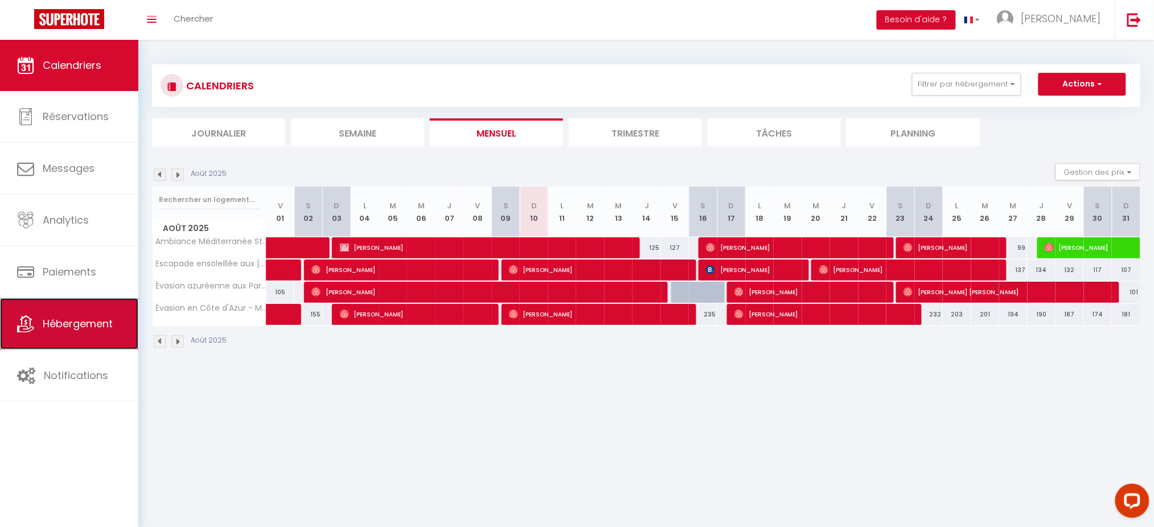
click at [59, 310] on link "Hébergement" at bounding box center [69, 323] width 138 height 51
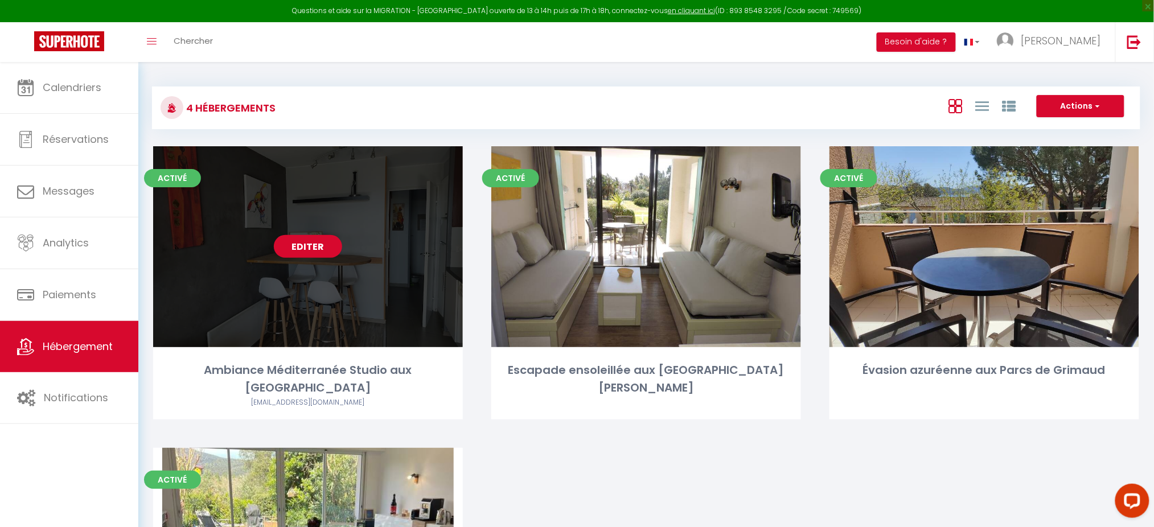
click at [319, 240] on link "Editer" at bounding box center [308, 246] width 68 height 23
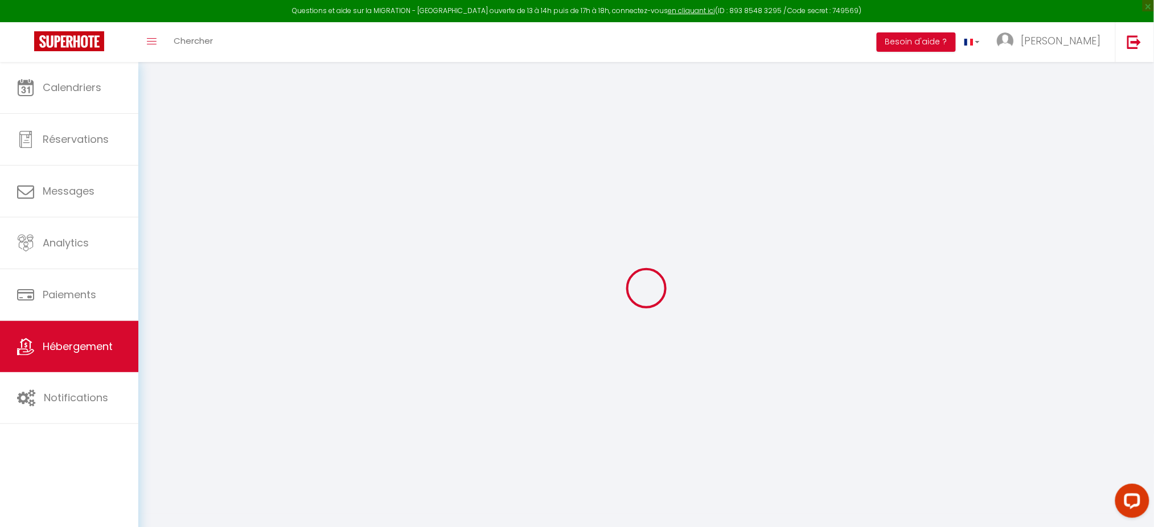
select select
checkbox input "false"
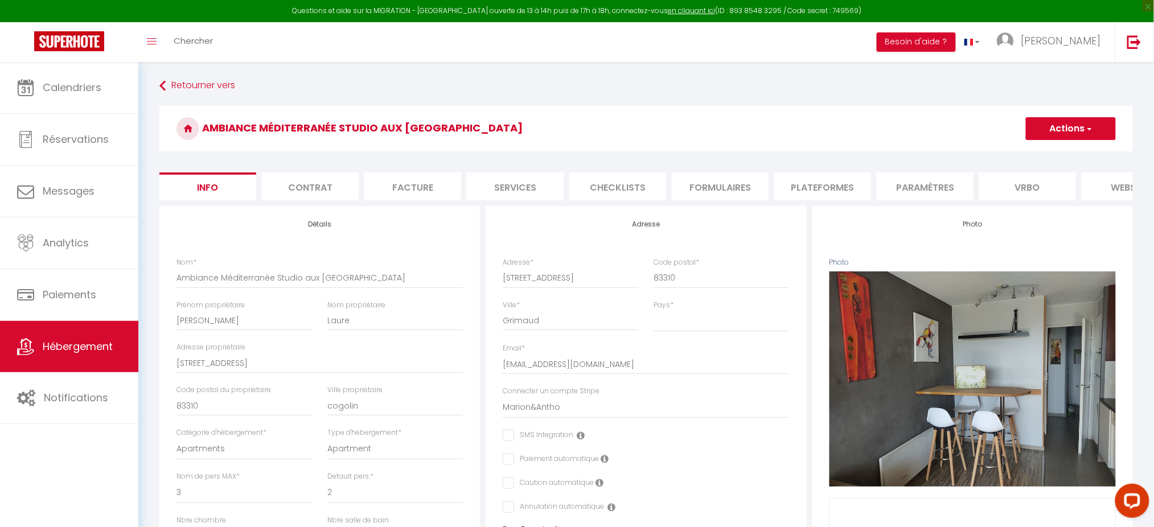
select select
checkbox input "false"
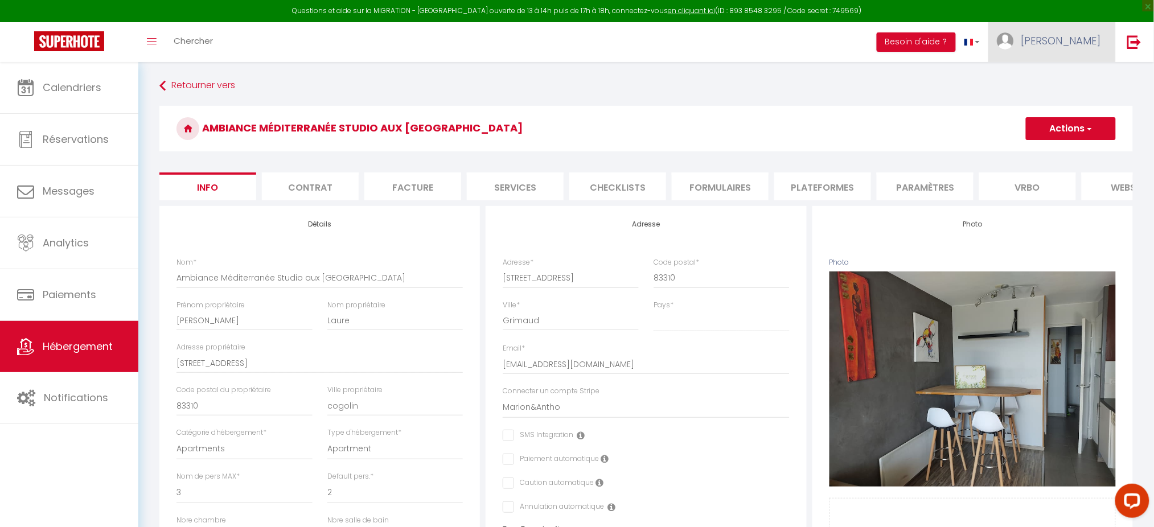
click at [1062, 41] on link "[PERSON_NAME]" at bounding box center [1051, 42] width 127 height 40
click at [1061, 72] on link "Paramètres" at bounding box center [1069, 78] width 84 height 19
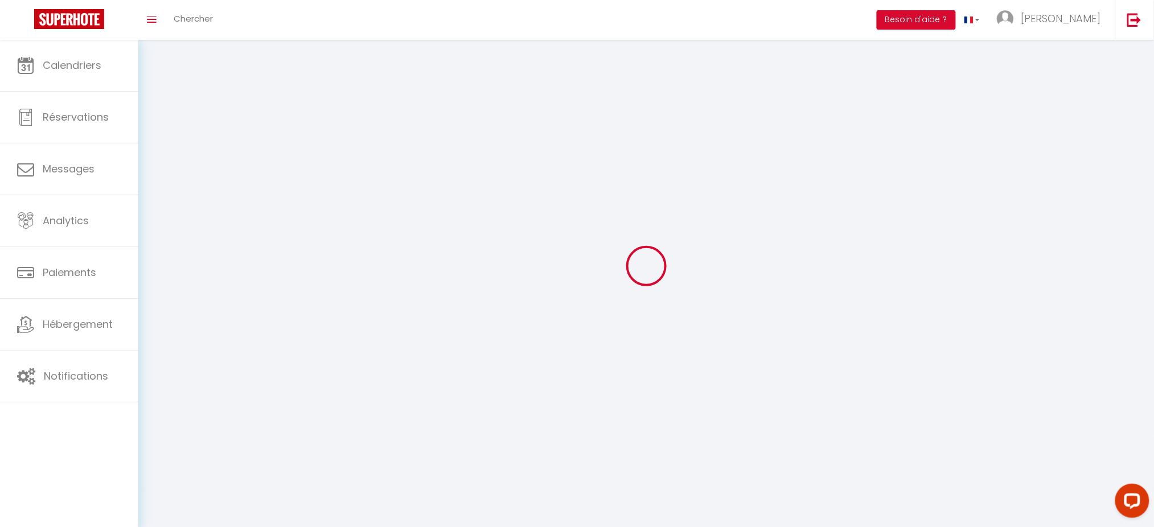
type input "[PERSON_NAME]"
type input "DUGUE"
type input "0614712130"
type input "Test"
type input "75001"
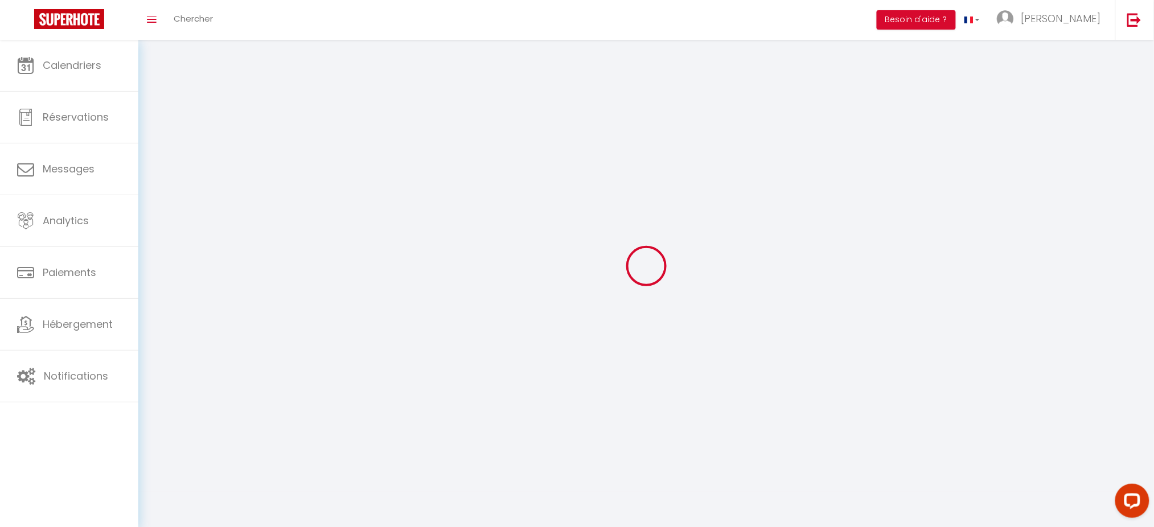
type input "Test"
type input "ki5V4dcSvnqtoSSHjWXCmSdjB"
type input "mC5UzPUjFTkfzwI4hrFlQw93T"
type input "[URL][DOMAIN_NAME]"
type input "ki5V4dcSvnqtoSSHjWXCmSdjB"
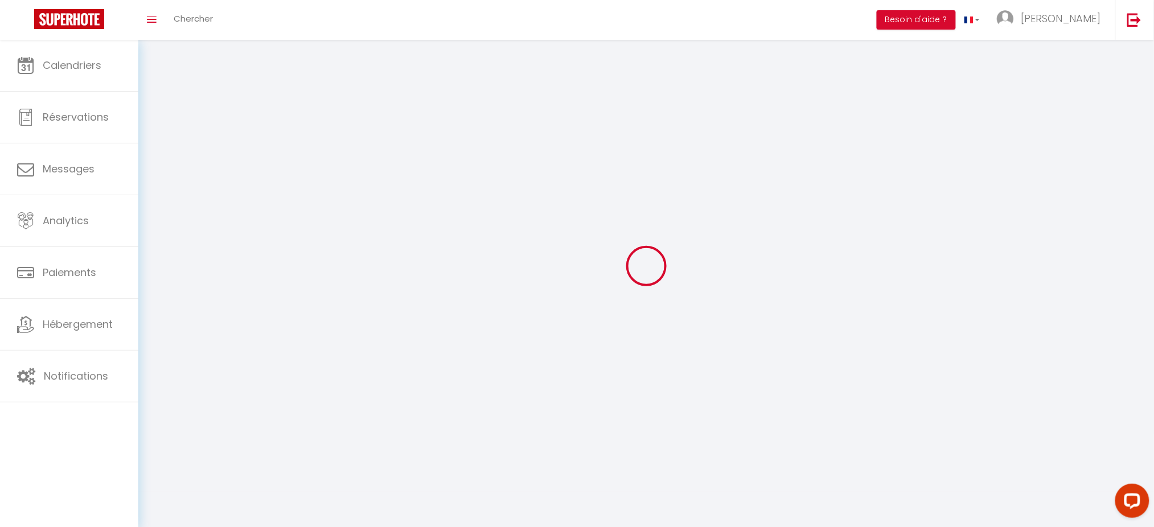
type input "mC5UzPUjFTkfzwI4hrFlQw93T"
type input "[URL][DOMAIN_NAME]"
select select "28"
select select "fr"
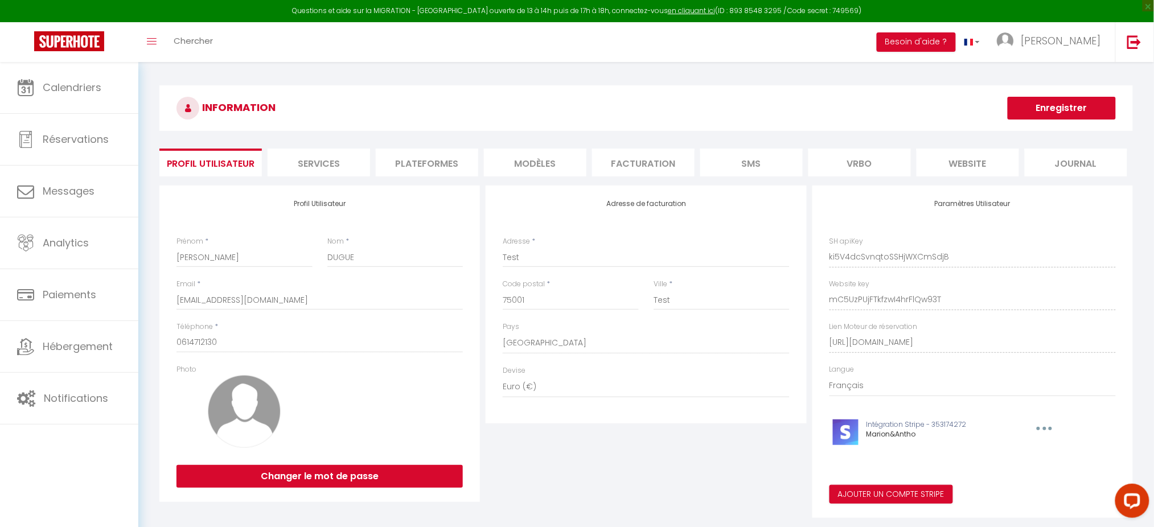
click at [430, 158] on li "Plateformes" at bounding box center [427, 163] width 102 height 28
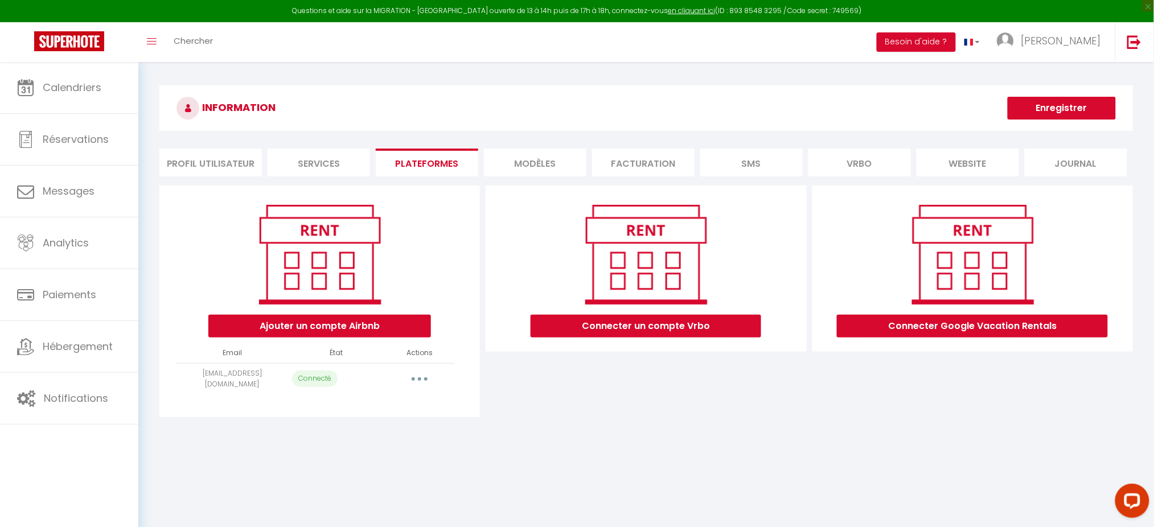
click at [411, 377] on button "button" at bounding box center [419, 379] width 32 height 18
click at [403, 400] on link "Importer les appartements" at bounding box center [369, 404] width 126 height 19
select select "67074"
select select
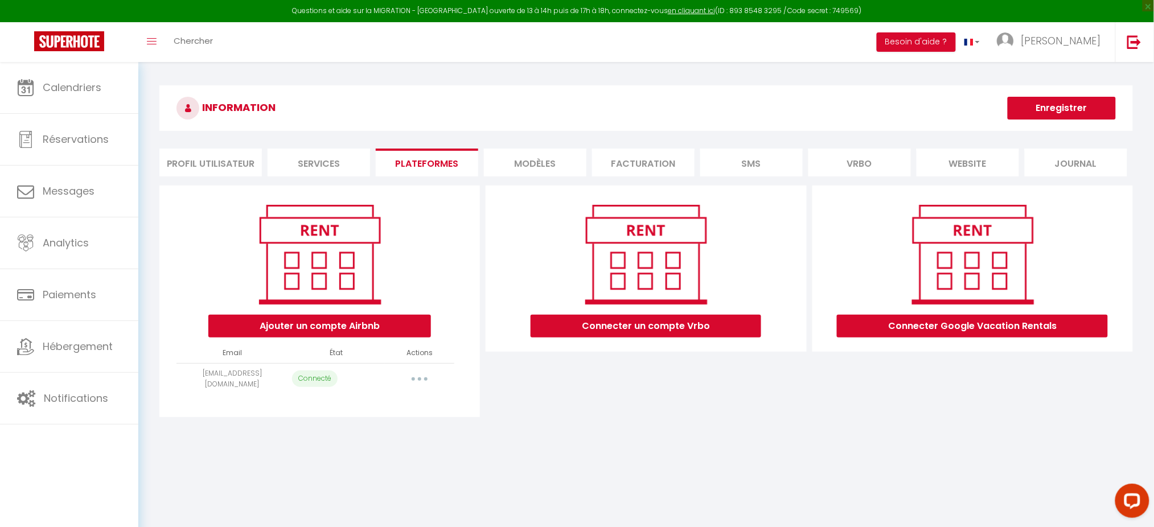
select select
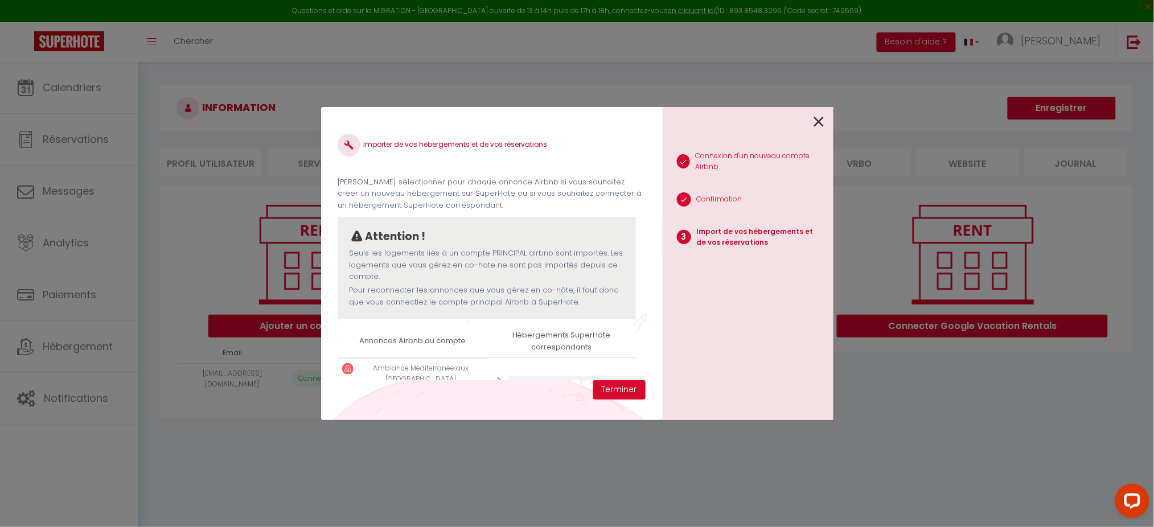
scroll to position [151, 0]
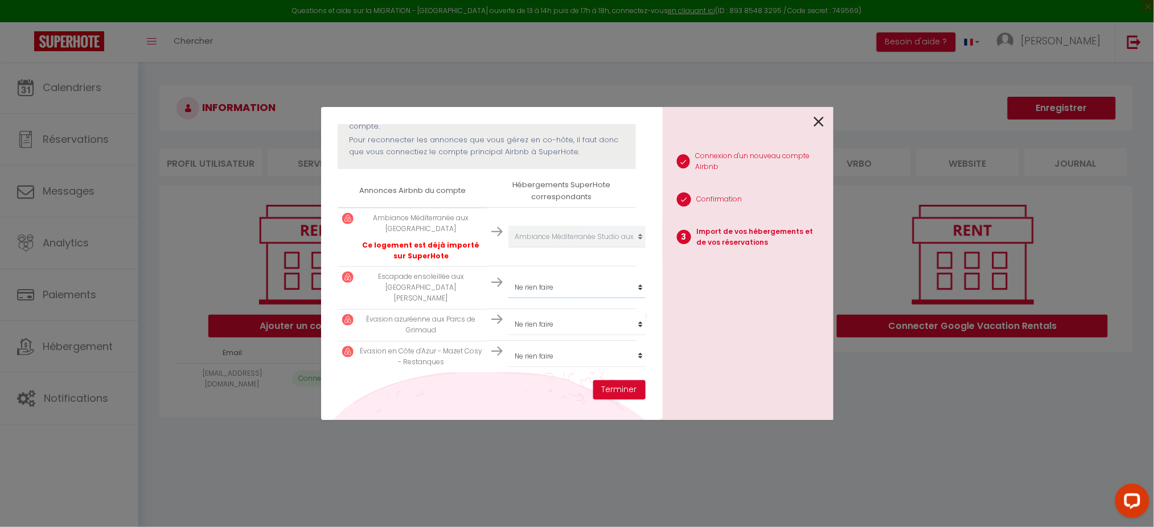
click at [602, 248] on select "Créer un nouveau hébergement Ne rien faire Ambiance Méditerranée Studio aux [GE…" at bounding box center [578, 237] width 140 height 22
click at [827, 122] on div "1 Connexion d'un nouveau compte Airbnb 2 Confirmation 3 Import de vos hébergeme…" at bounding box center [747, 263] width 171 height 313
click at [810, 116] on div at bounding box center [743, 120] width 162 height 27
click at [818, 121] on icon at bounding box center [819, 121] width 10 height 17
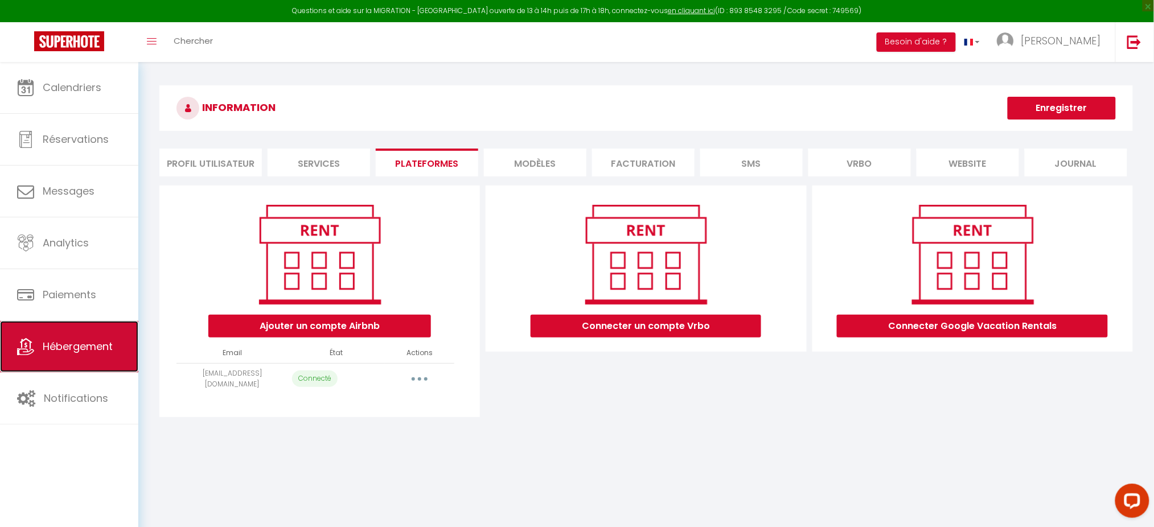
click at [39, 349] on link "Hébergement" at bounding box center [69, 346] width 138 height 51
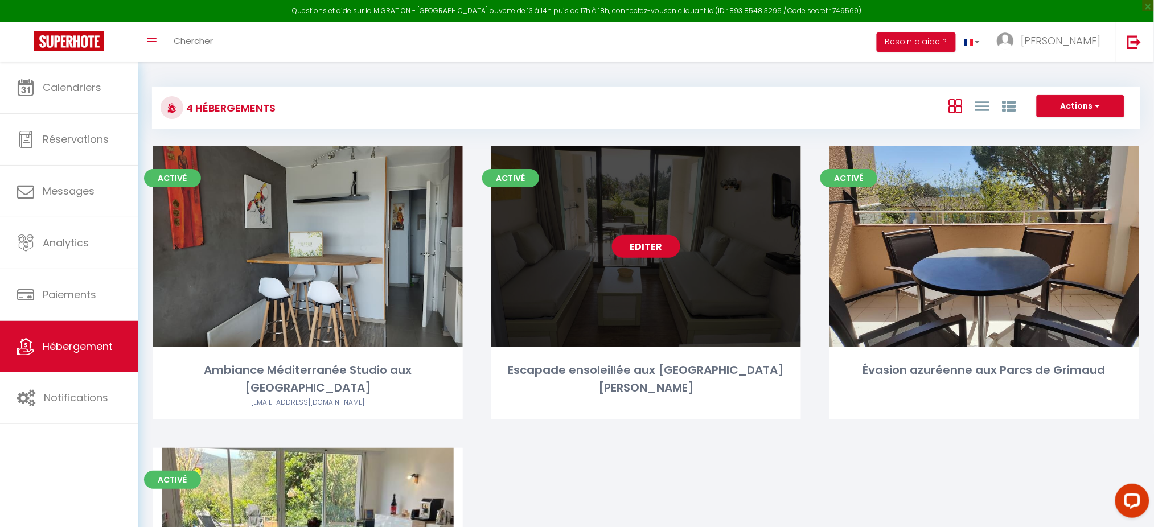
click at [617, 246] on link "Editer" at bounding box center [646, 246] width 68 height 23
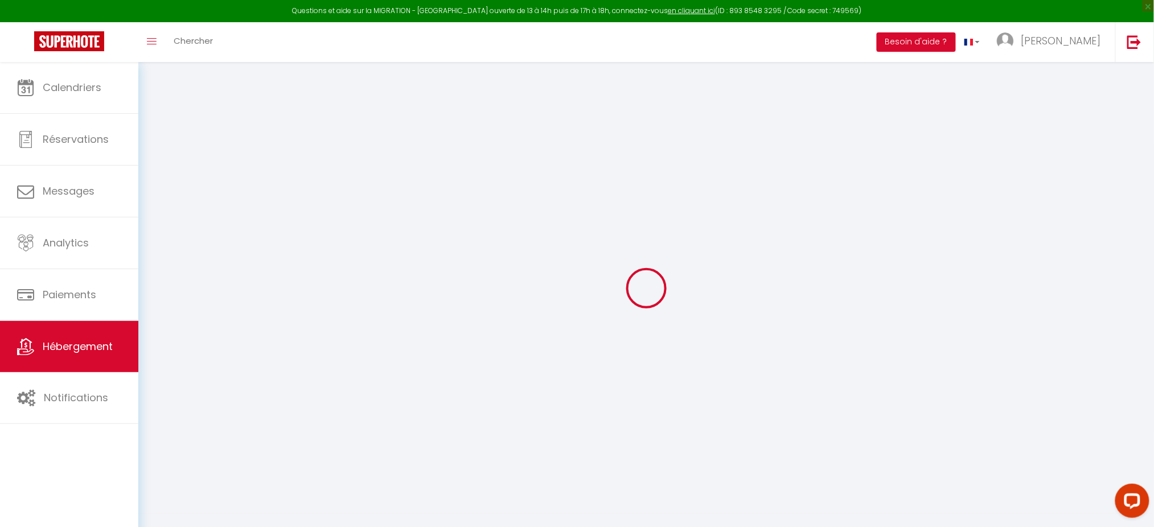
select select "+ 11 %"
select select "+ 12 %"
select select
checkbox input "false"
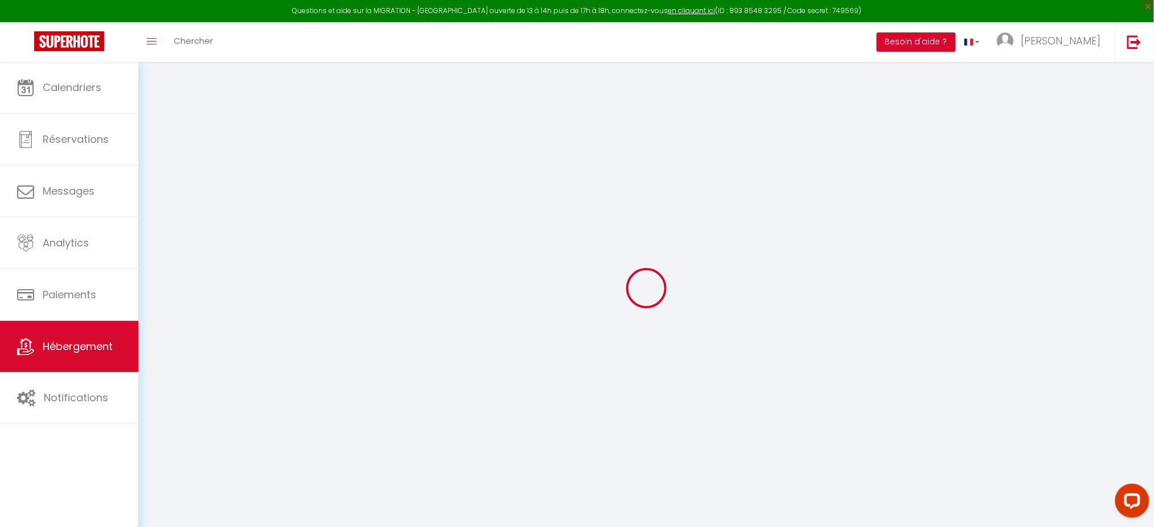
checkbox input "false"
select select "14:00"
select select
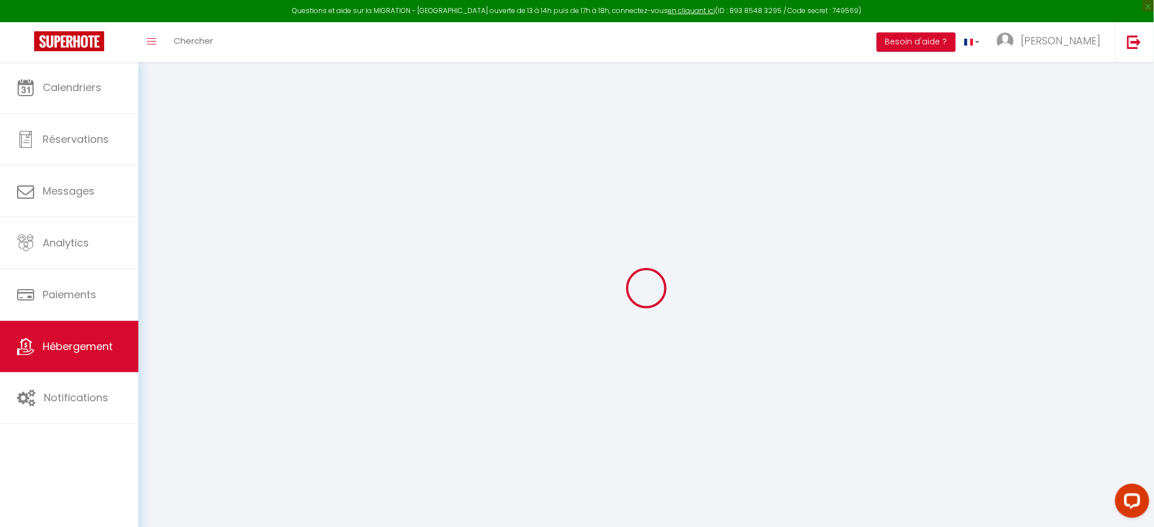
select select "11:00"
select select "30"
select select "120"
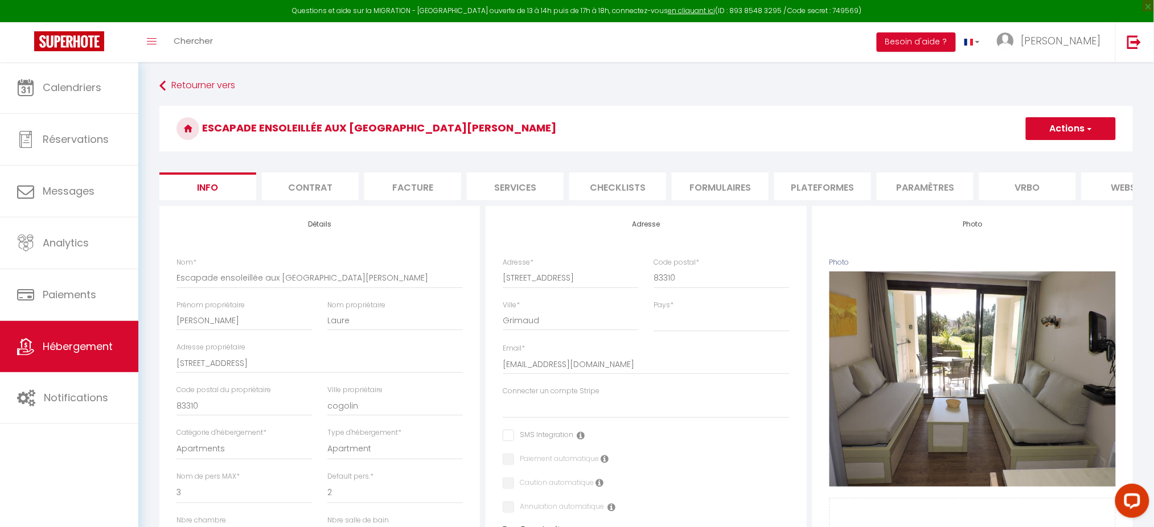
select select
checkbox input "false"
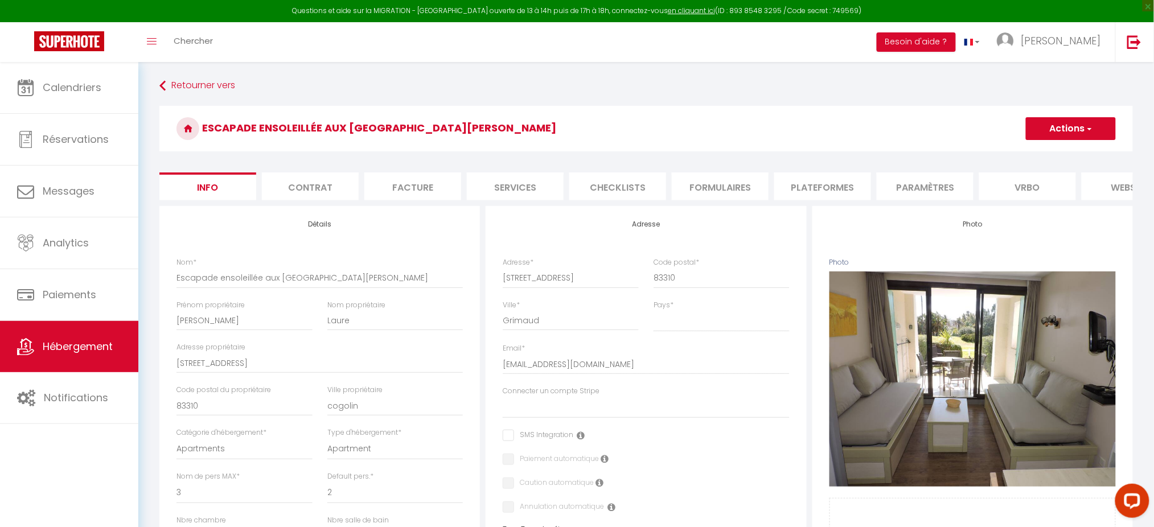
checkbox input "false"
click at [818, 184] on li "Plateformes" at bounding box center [822, 186] width 97 height 28
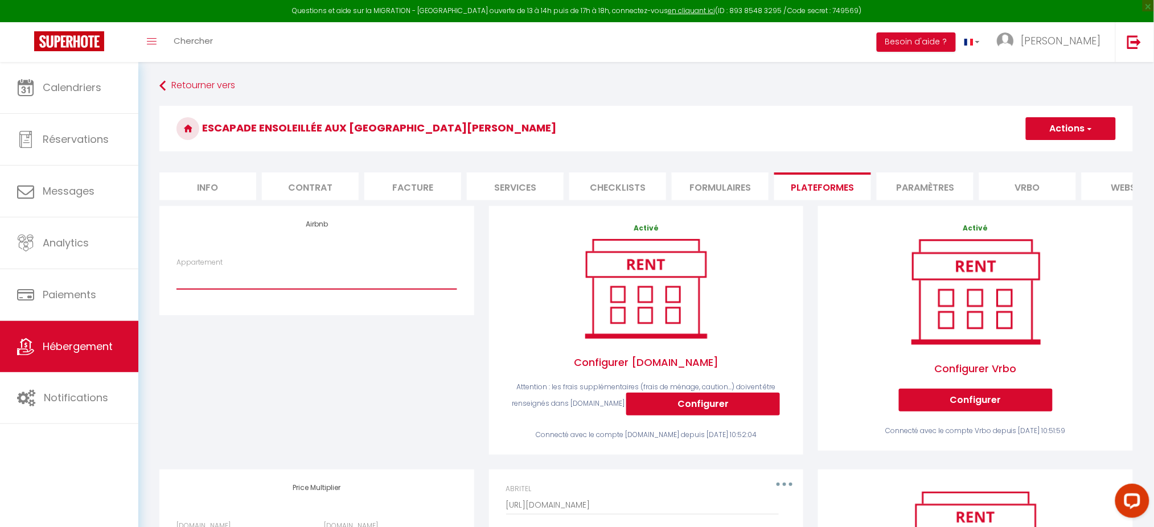
click at [232, 279] on select "Escapade ensoleillée aux Parcs de Grimaud - [EMAIL_ADDRESS][DOMAIN_NAME] Évasio…" at bounding box center [316, 278] width 280 height 22
select select "8159-27294257"
click at [176, 279] on select "Escapade ensoleillée aux Parcs de Grimaud - [EMAIL_ADDRESS][DOMAIN_NAME] Évasio…" at bounding box center [316, 278] width 280 height 22
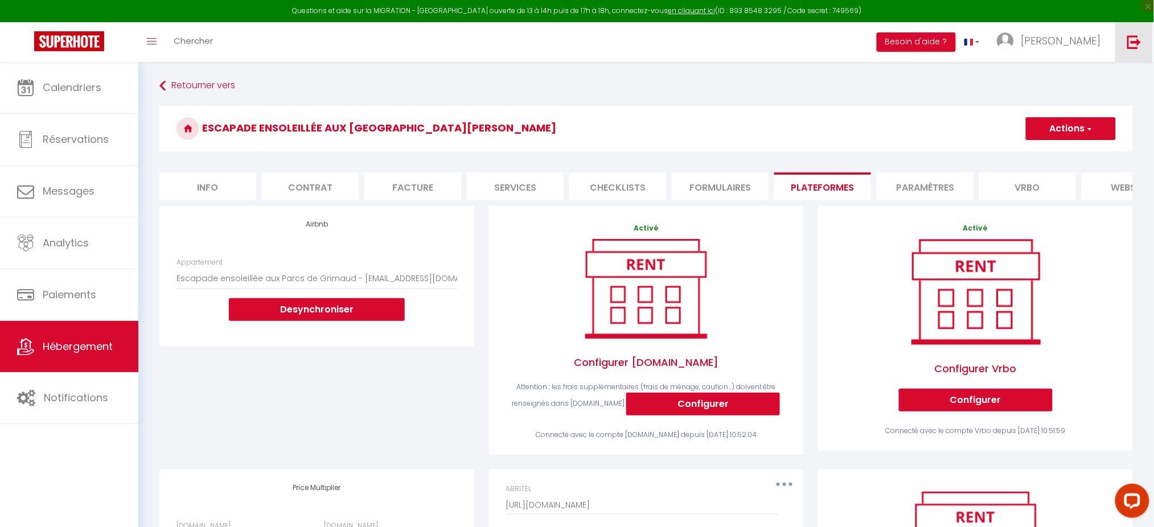
click at [1132, 48] on img at bounding box center [1134, 42] width 14 height 14
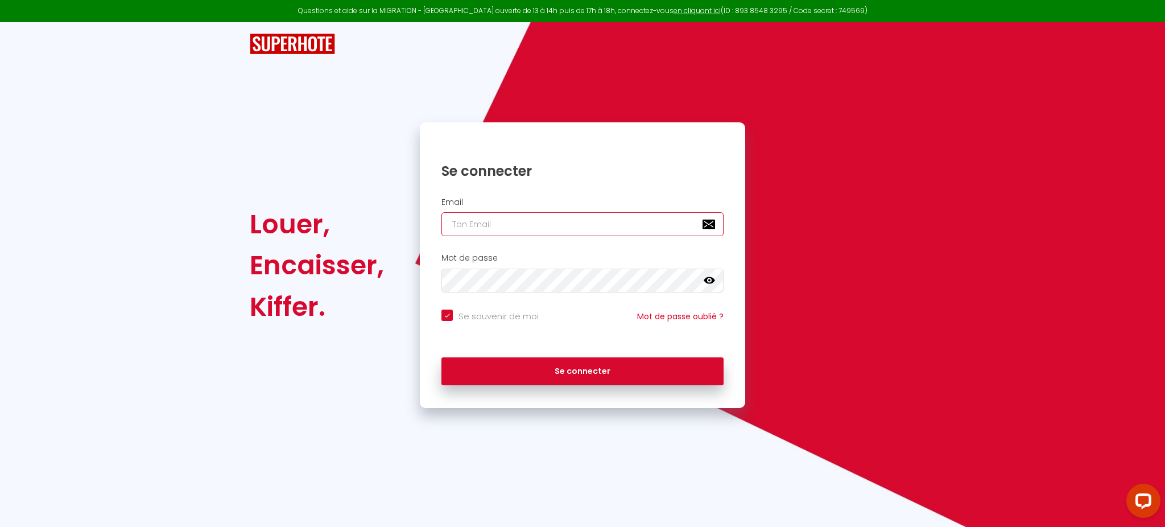
type input "[PERSON_NAME][EMAIL_ADDRESS][DOMAIN_NAME]"
checkbox input "true"
click at [581, 221] on input "[PERSON_NAME][EMAIL_ADDRESS][DOMAIN_NAME]" at bounding box center [583, 224] width 282 height 24
paste input "[PERSON_NAME][EMAIL_ADDRESS][DOMAIN_NAME]"
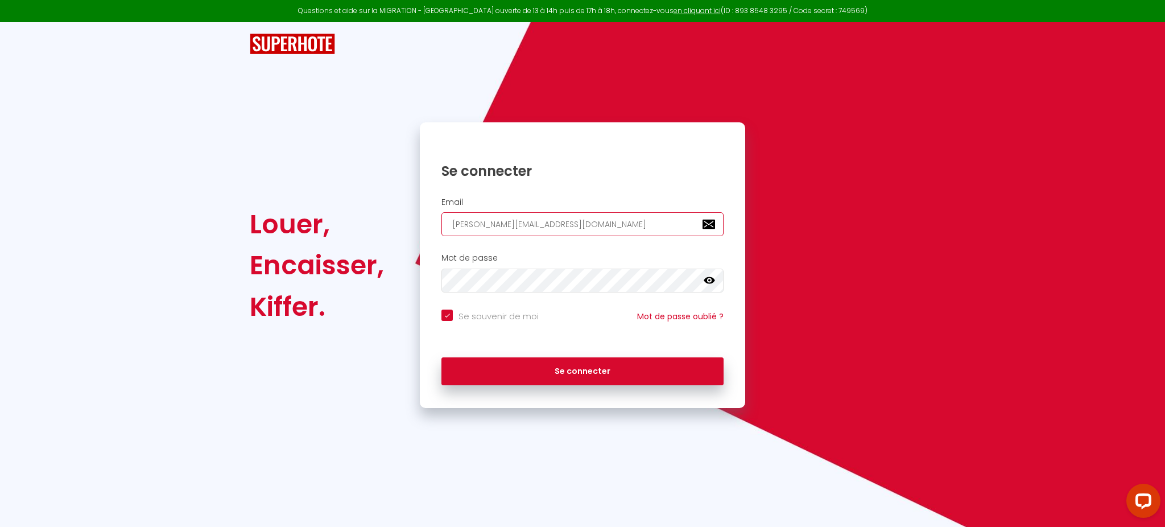
type input "[PERSON_NAME][EMAIL_ADDRESS][DOMAIN_NAME]"
checkbox input "true"
click at [581, 221] on input "[PERSON_NAME][EMAIL_ADDRESS][DOMAIN_NAME]" at bounding box center [583, 224] width 282 height 24
type input "[PERSON_NAME][EMAIL_ADDRESS][DOMAIN_NAME]"
click at [442, 357] on button "Se connecter" at bounding box center [583, 371] width 282 height 28
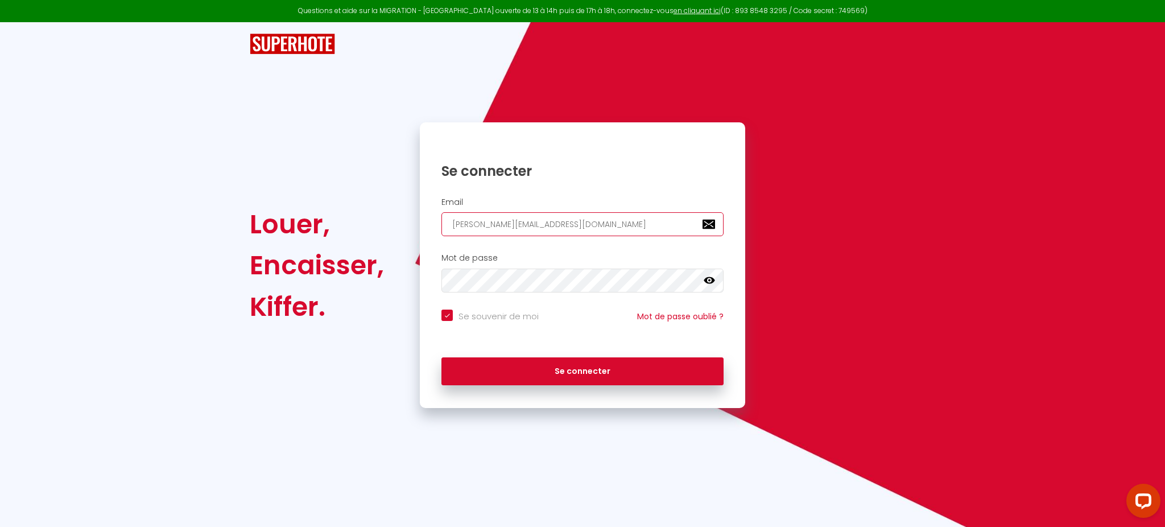
checkbox input "true"
